Goal: Task Accomplishment & Management: Use online tool/utility

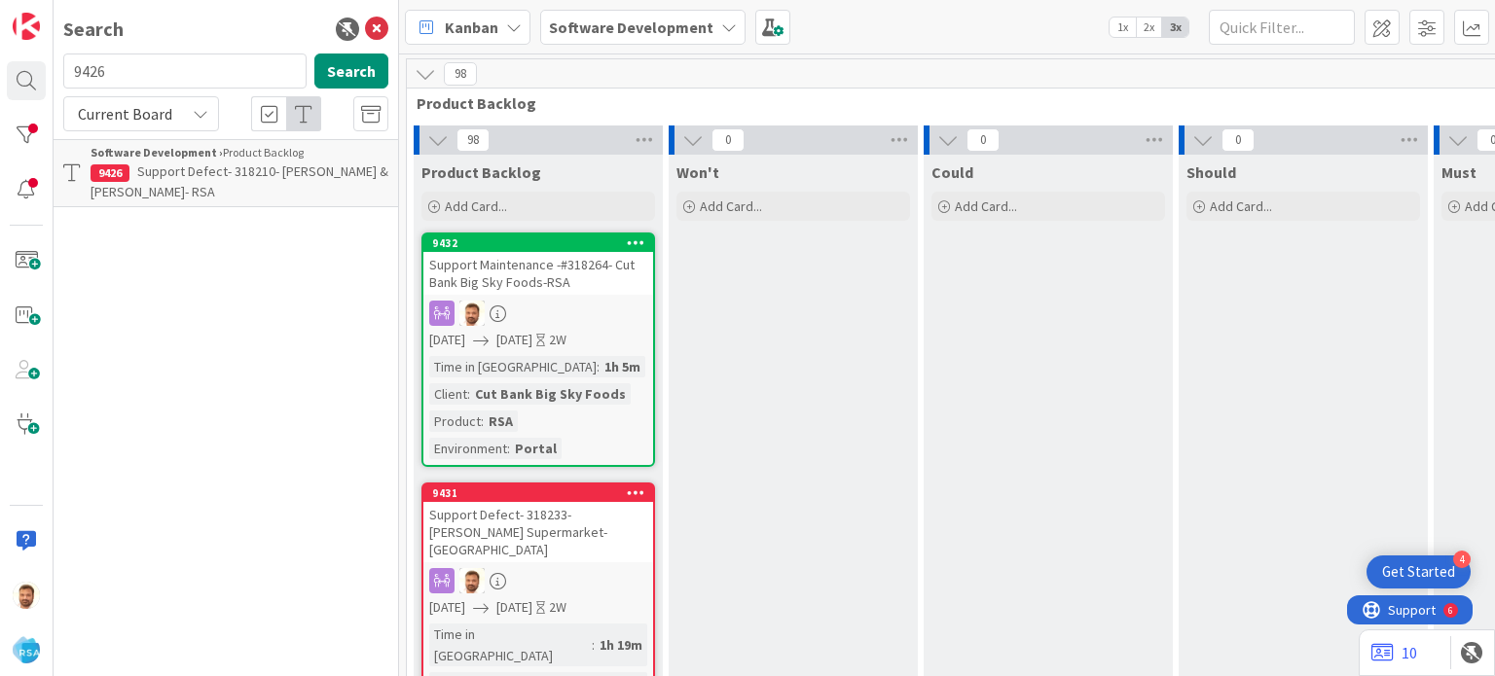
click at [367, 21] on icon at bounding box center [376, 29] width 23 height 23
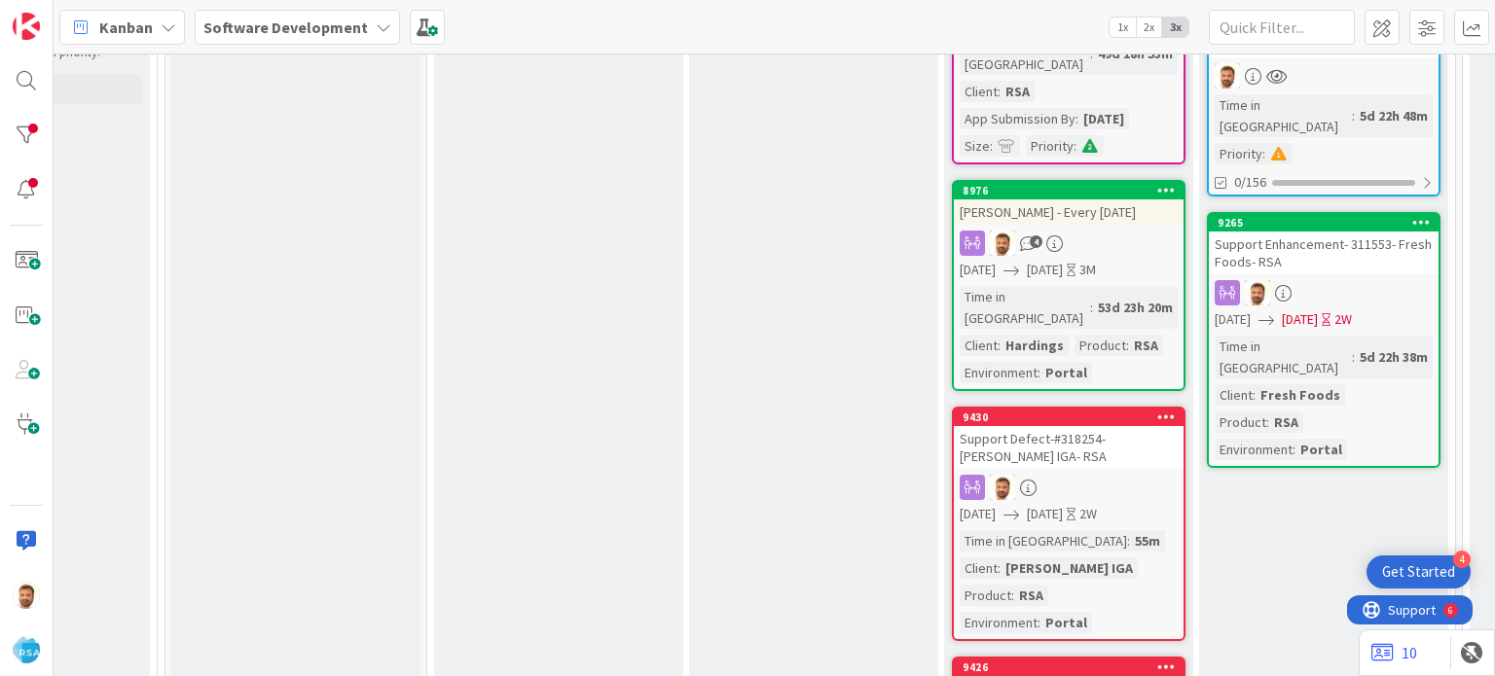
scroll to position [747, 1720]
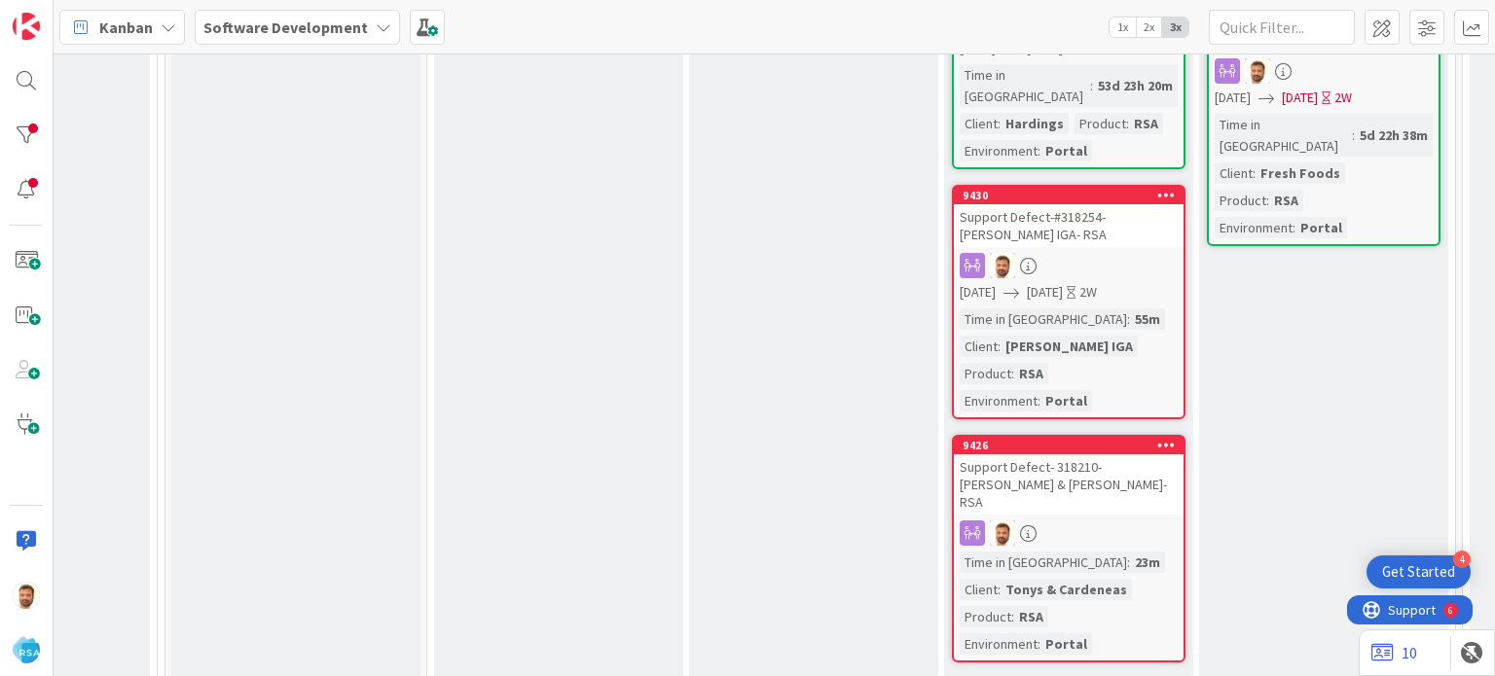
click at [1016, 454] on div "Support Defect- 318210- [PERSON_NAME] & [PERSON_NAME]- RSA" at bounding box center [1069, 484] width 230 height 60
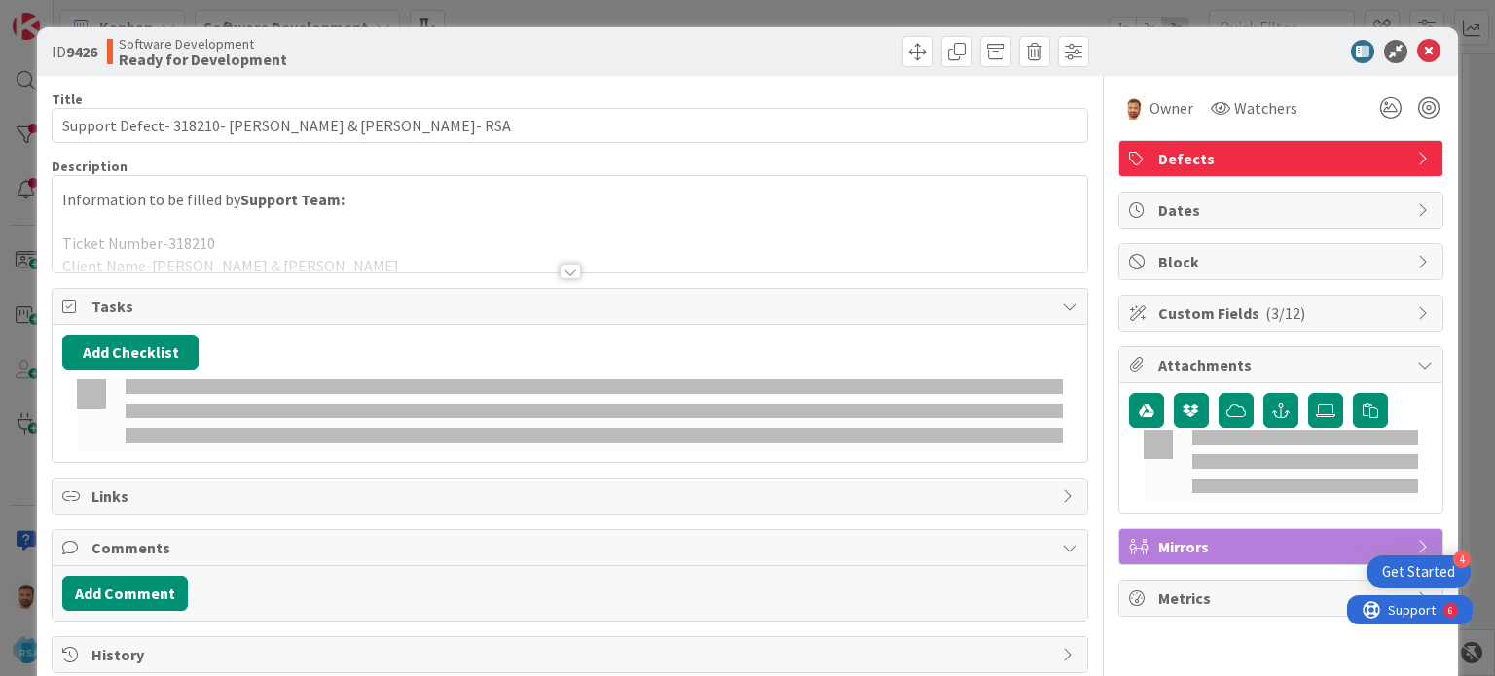
click at [141, 643] on span "History" at bounding box center [570, 654] width 959 height 23
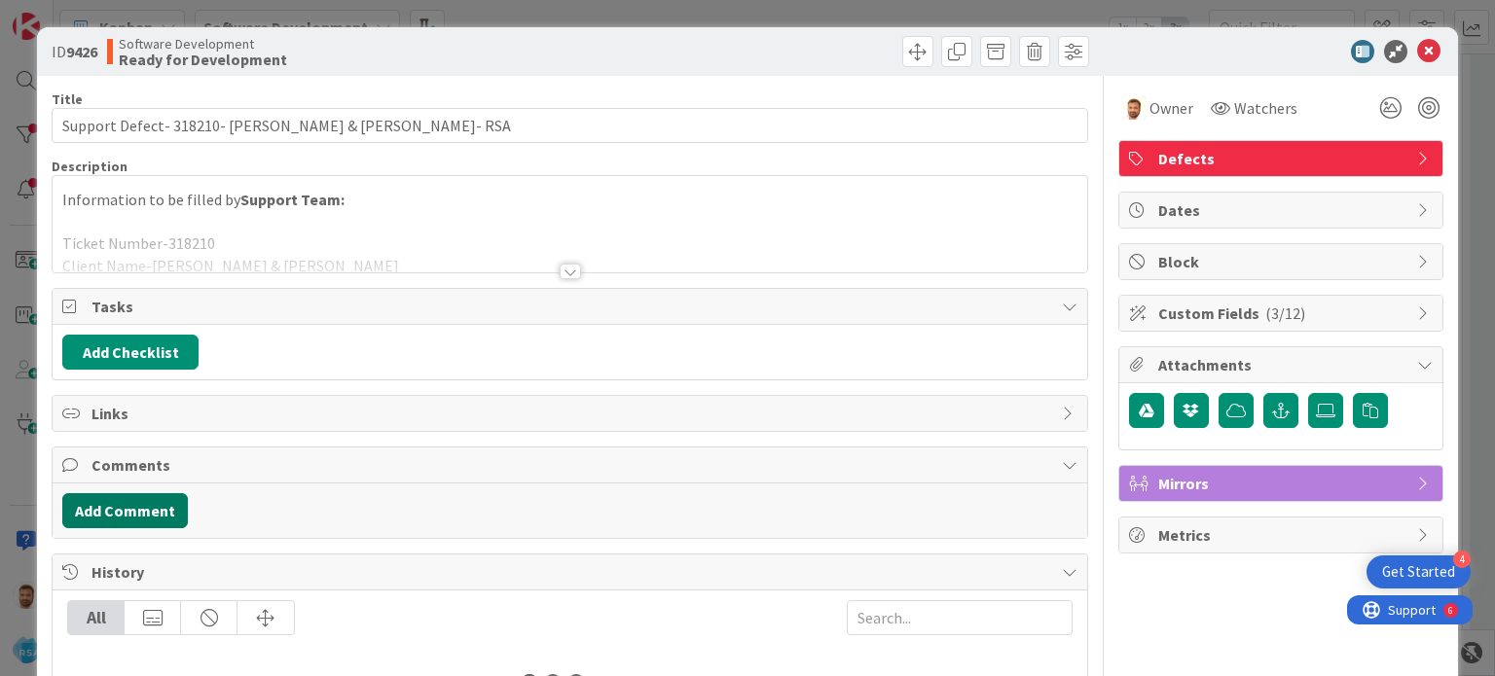
click at [143, 507] on button "Add Comment" at bounding box center [125, 510] width 126 height 35
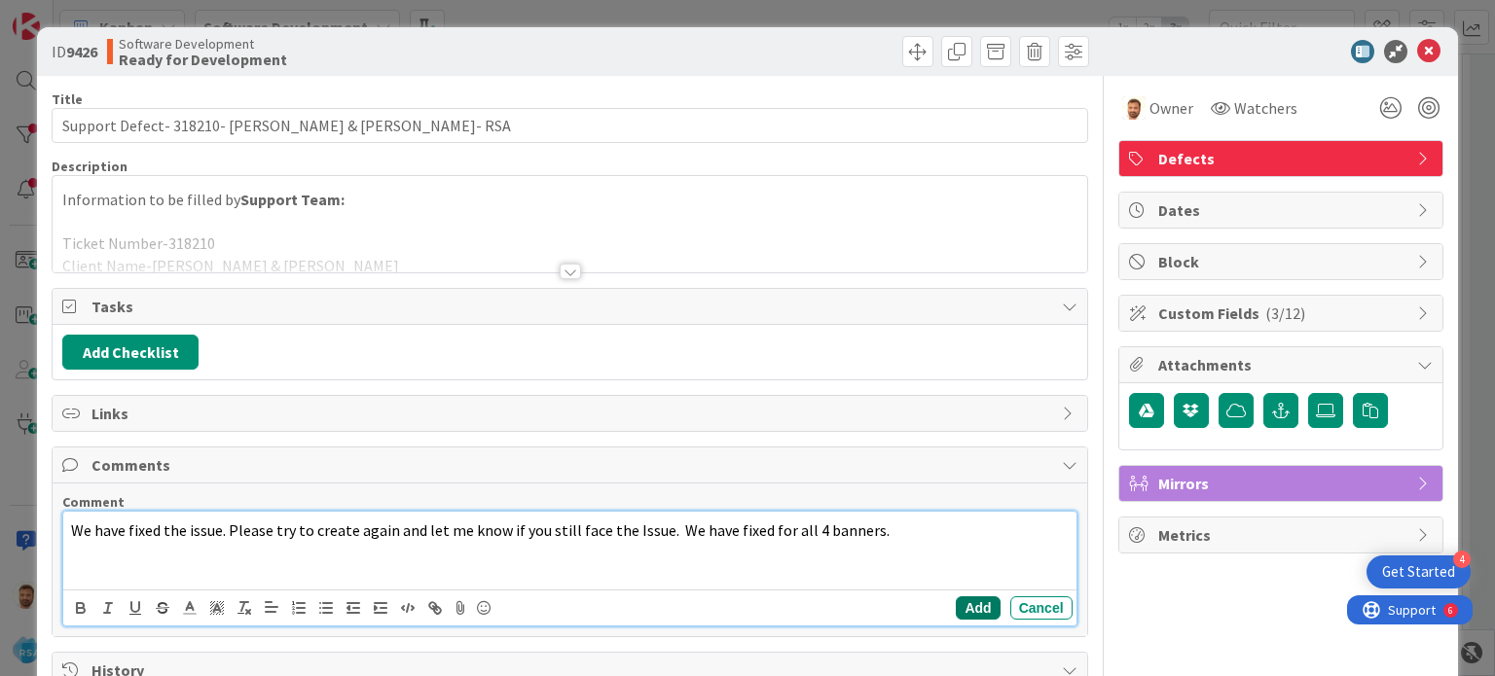
click at [960, 604] on button "Add" at bounding box center [978, 608] width 44 height 23
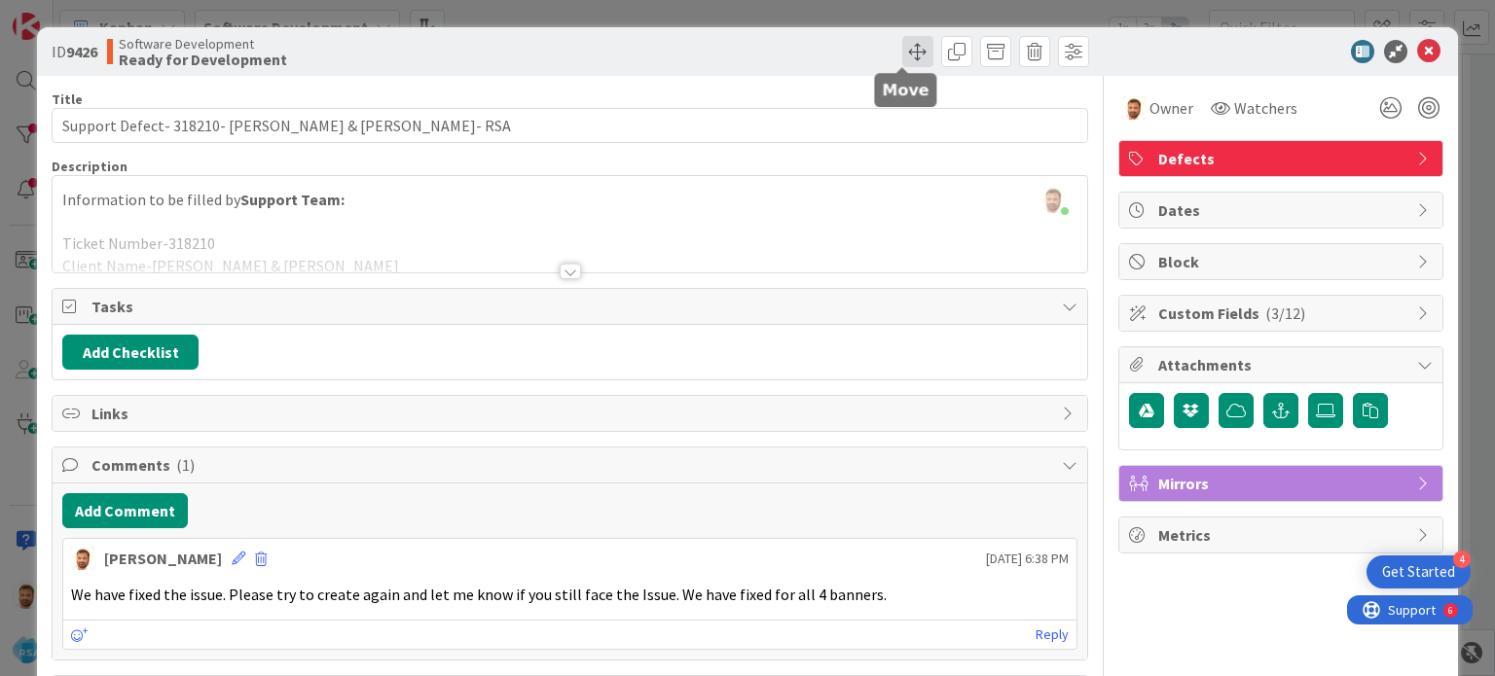
click at [902, 50] on span at bounding box center [917, 51] width 31 height 31
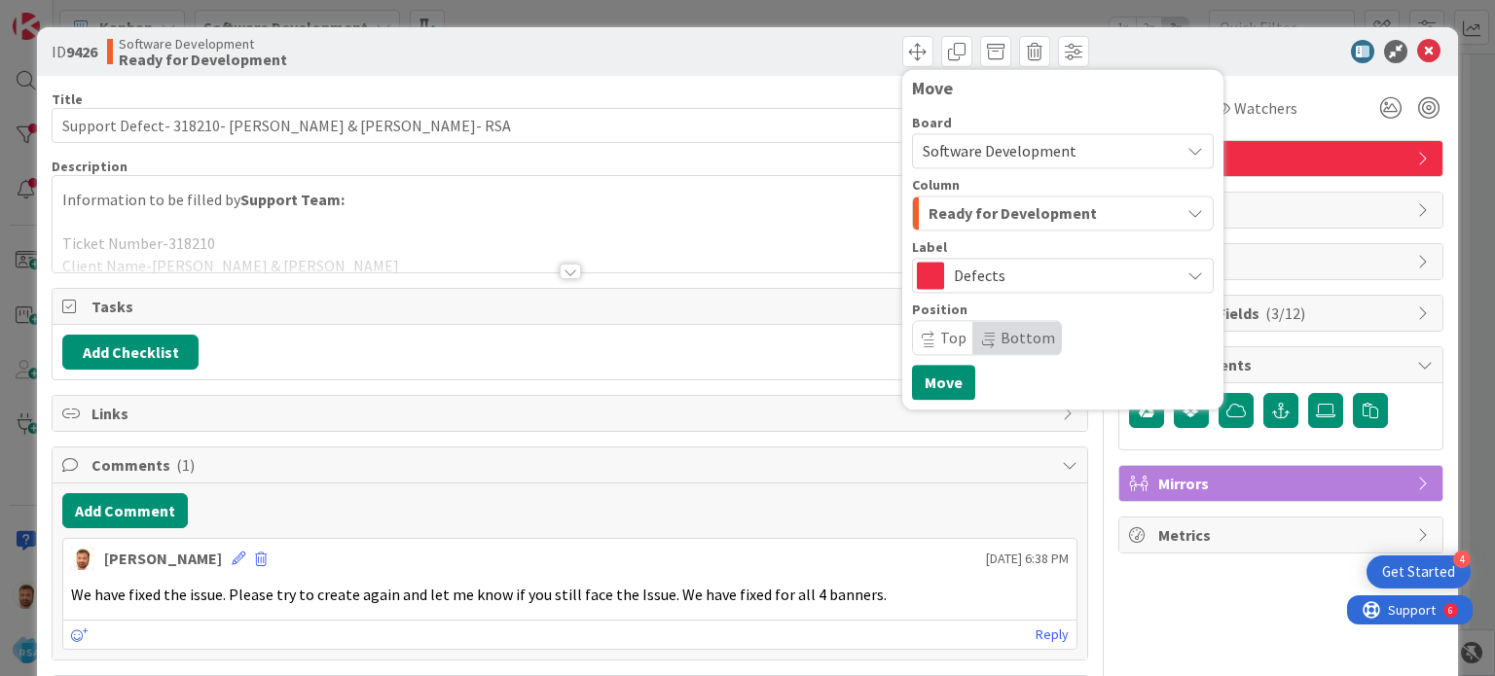
click at [953, 205] on span "Ready for Development" at bounding box center [1012, 212] width 168 height 25
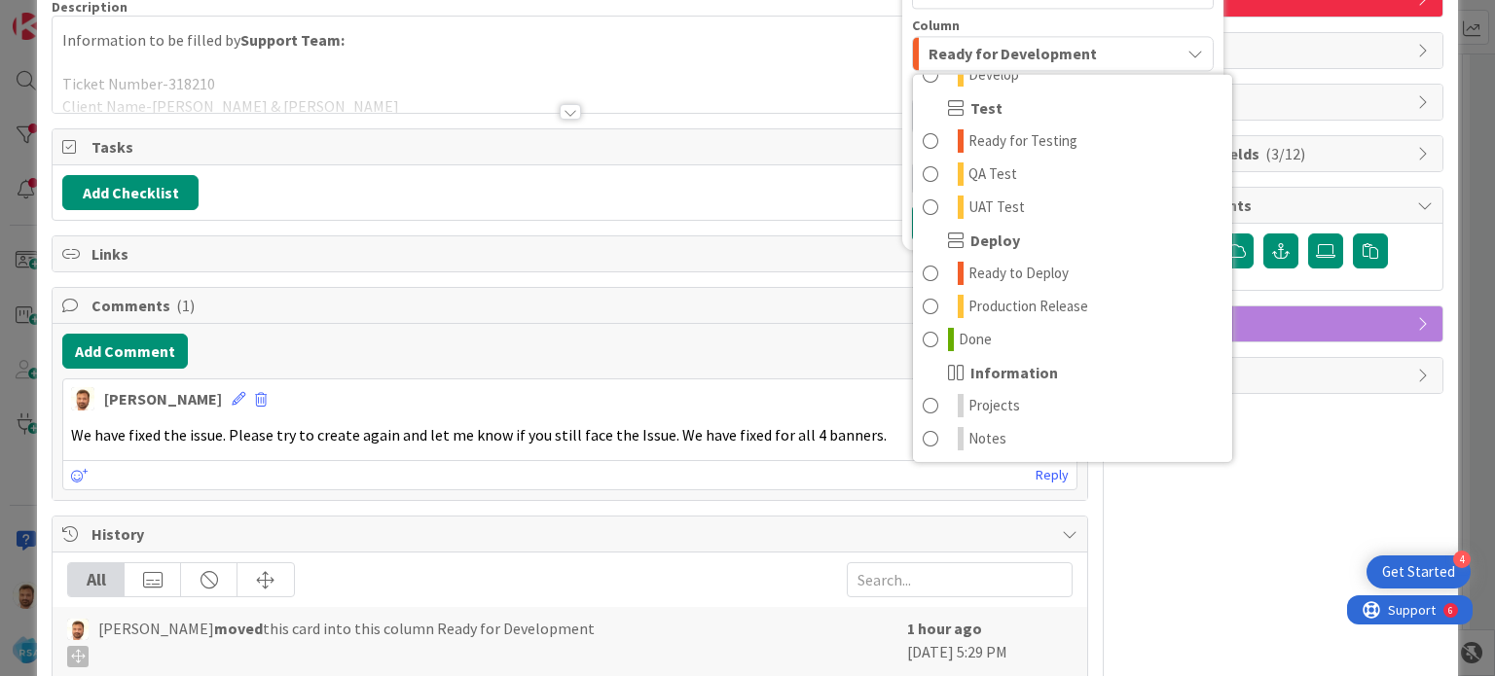
scroll to position [160, 0]
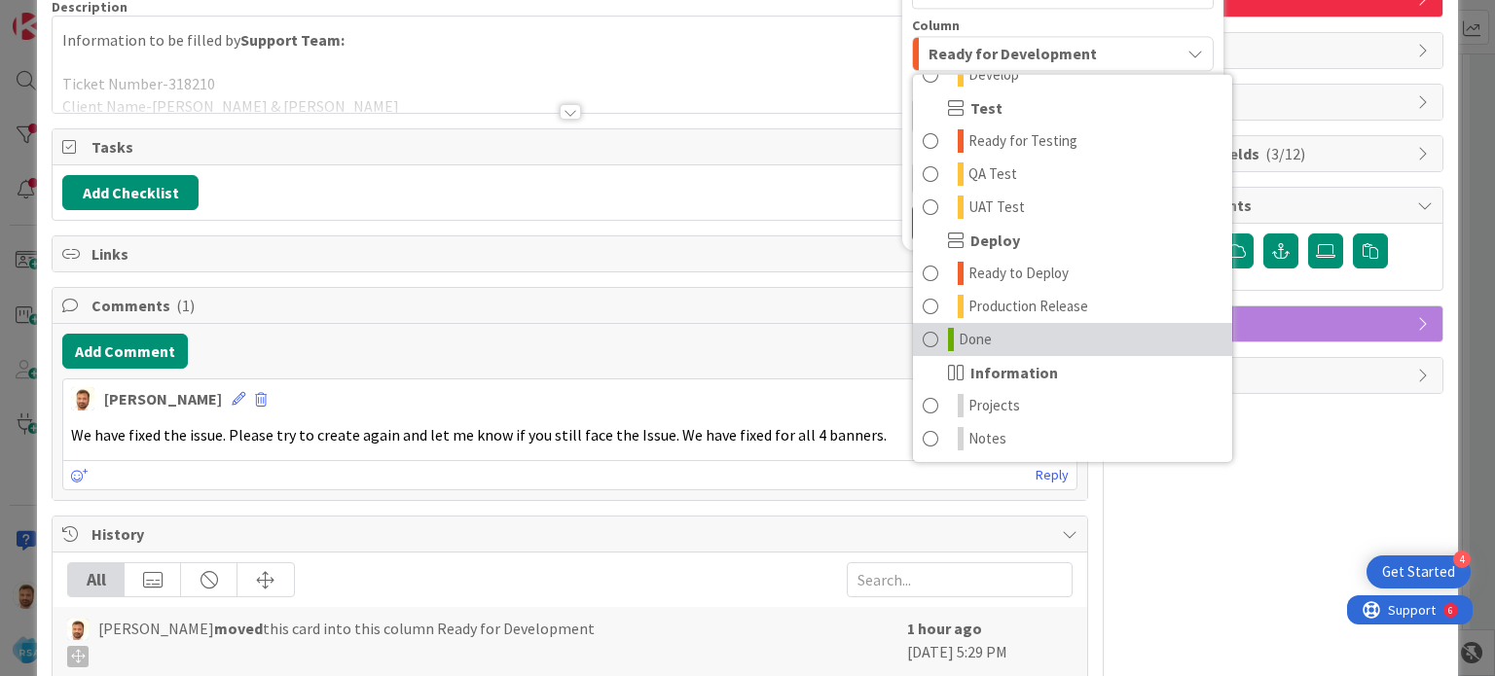
click at [923, 339] on span at bounding box center [931, 339] width 16 height 23
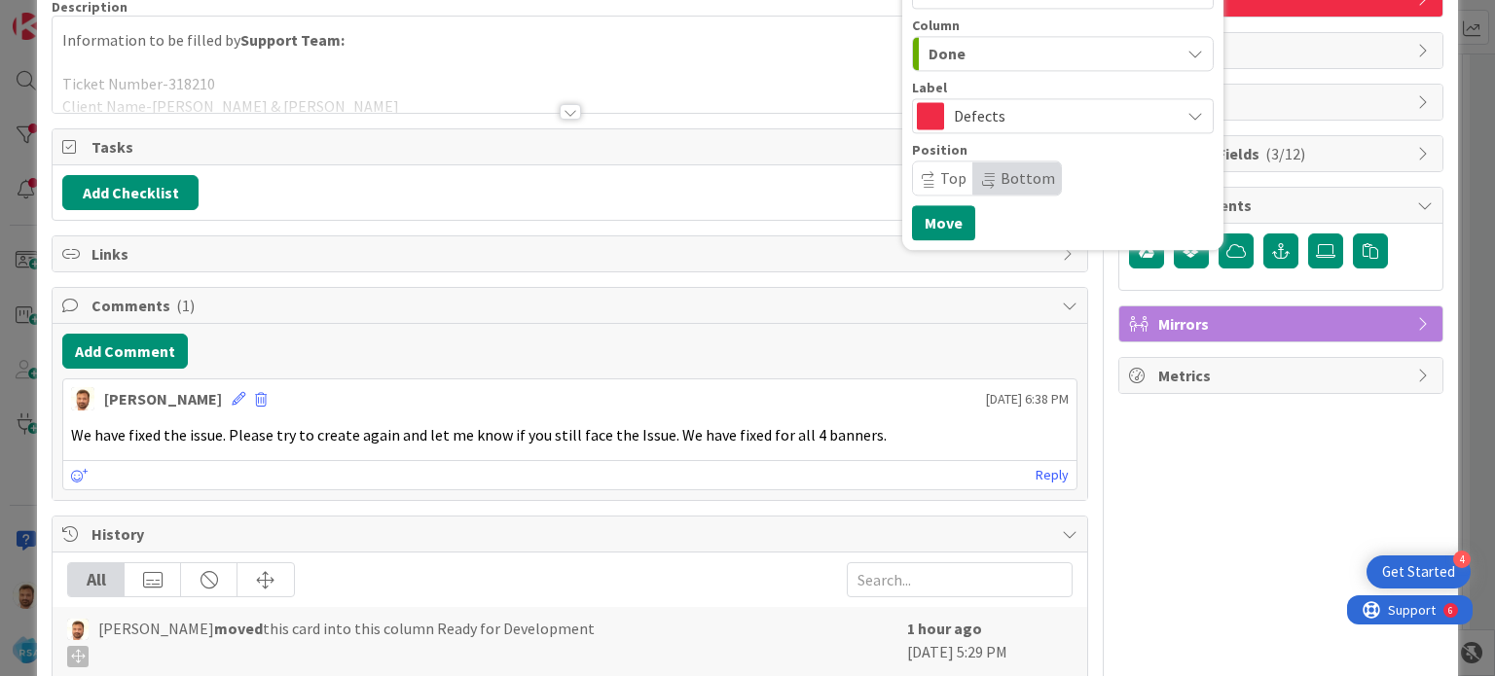
scroll to position [0, 0]
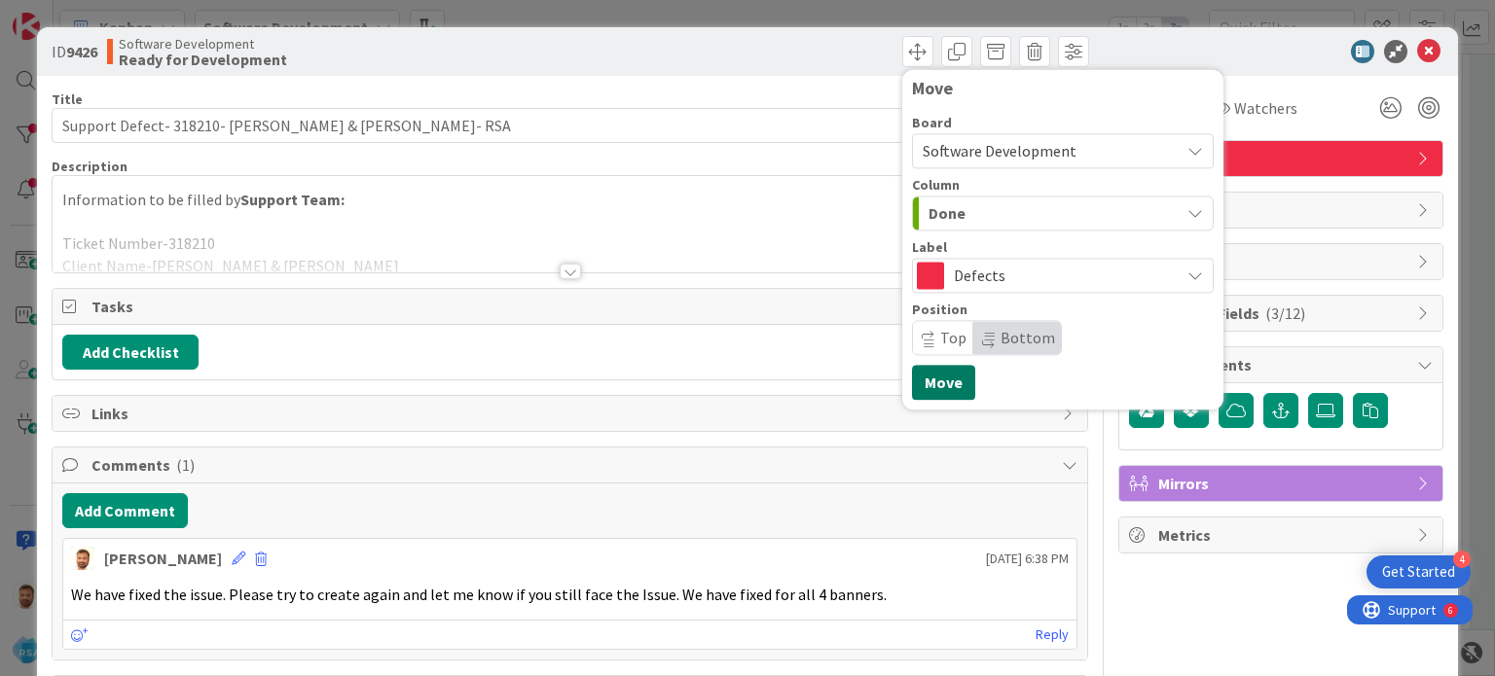
click at [926, 394] on button "Move" at bounding box center [943, 382] width 63 height 35
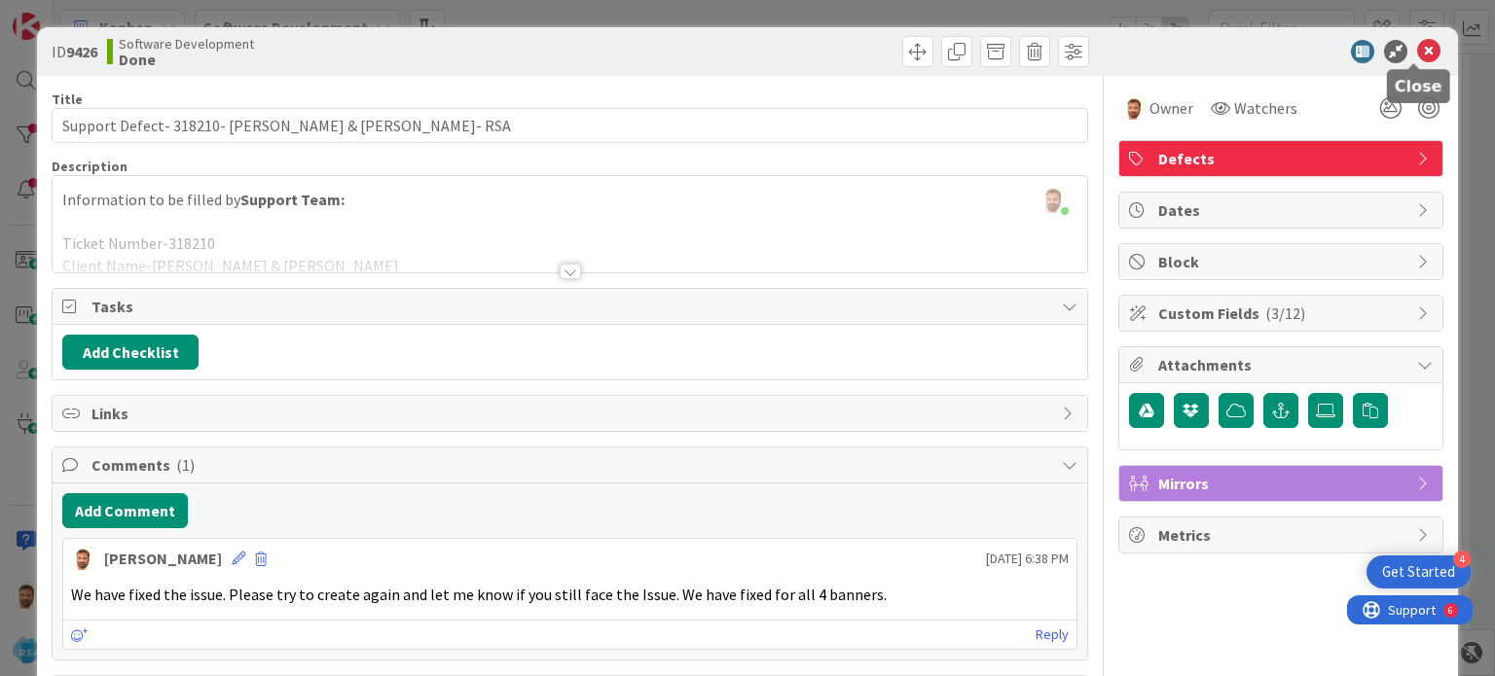
click at [1417, 59] on icon at bounding box center [1428, 51] width 23 height 23
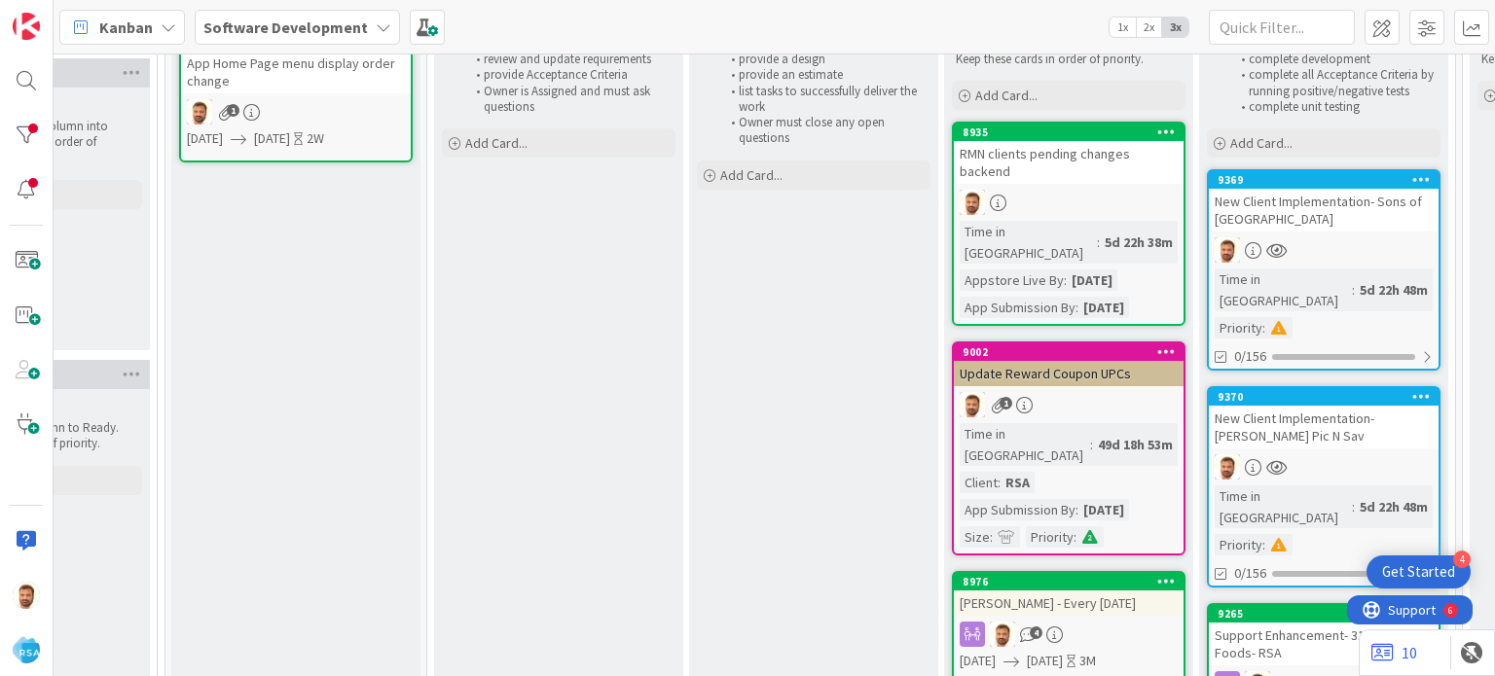
scroll to position [10, 1720]
